Goal: Information Seeking & Learning: Learn about a topic

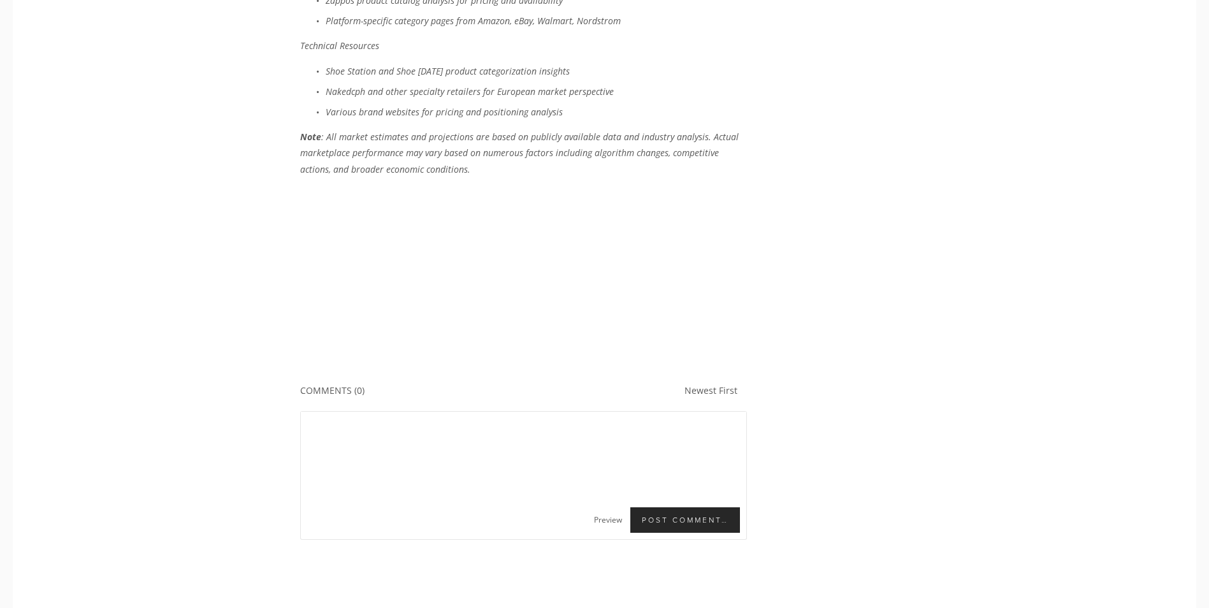
scroll to position [5100, 0]
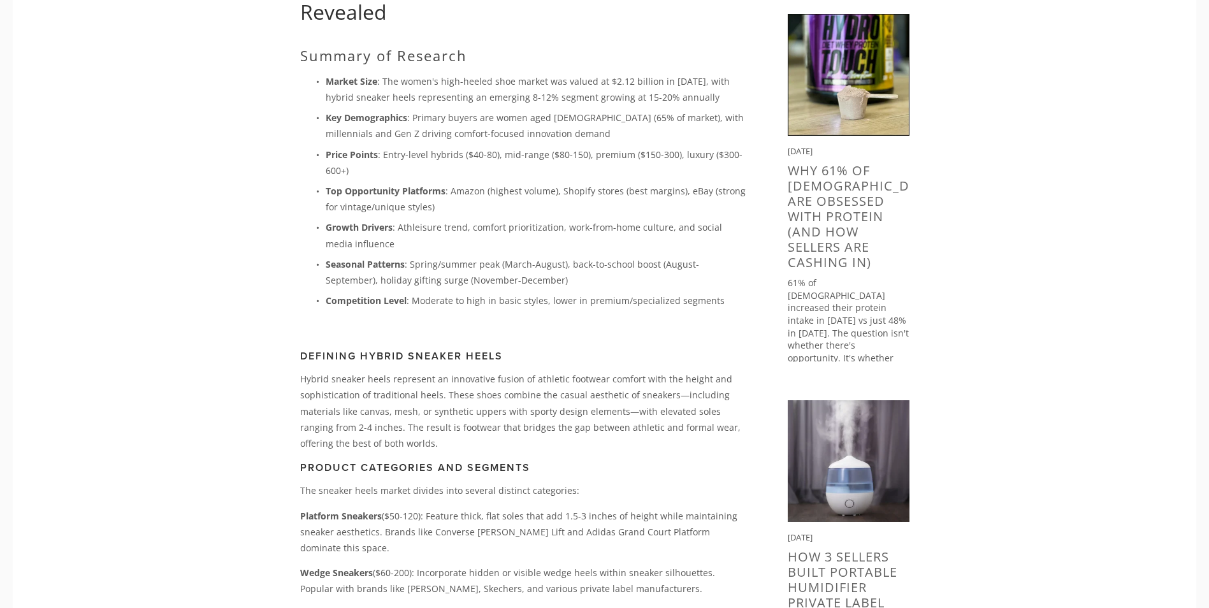
scroll to position [255, 0]
